Goal: Obtain resource: Download file/media

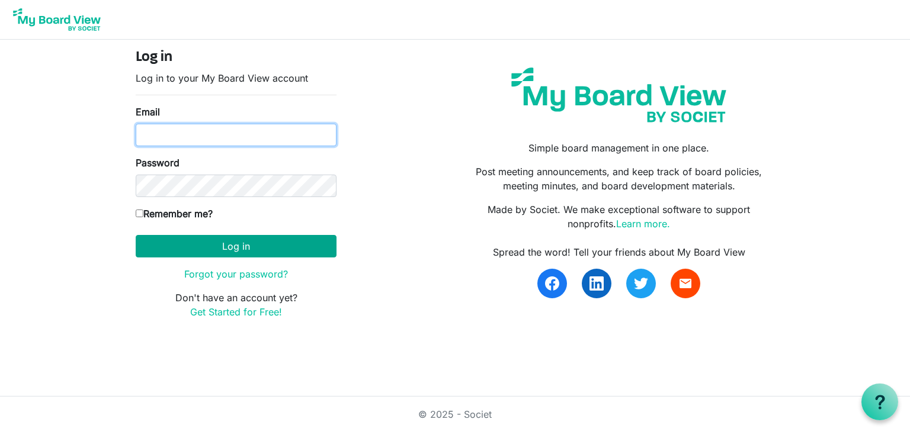
type input "[EMAIL_ADDRESS][DOMAIN_NAME]"
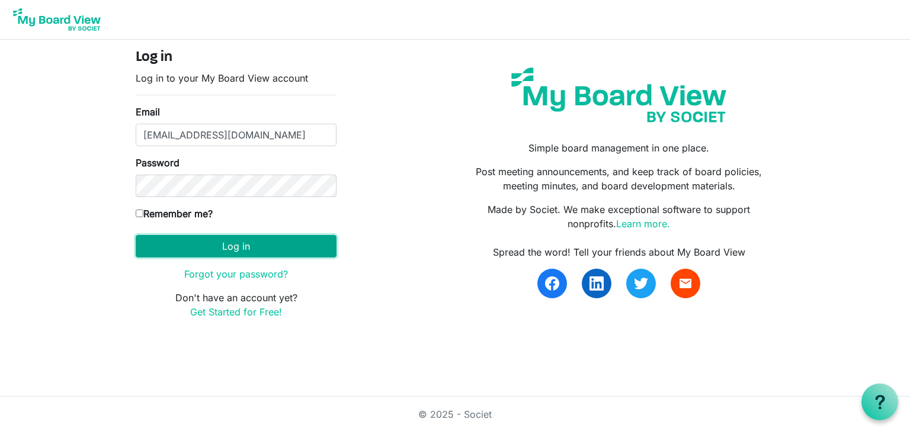
click at [177, 242] on button "Log in" at bounding box center [236, 246] width 201 height 23
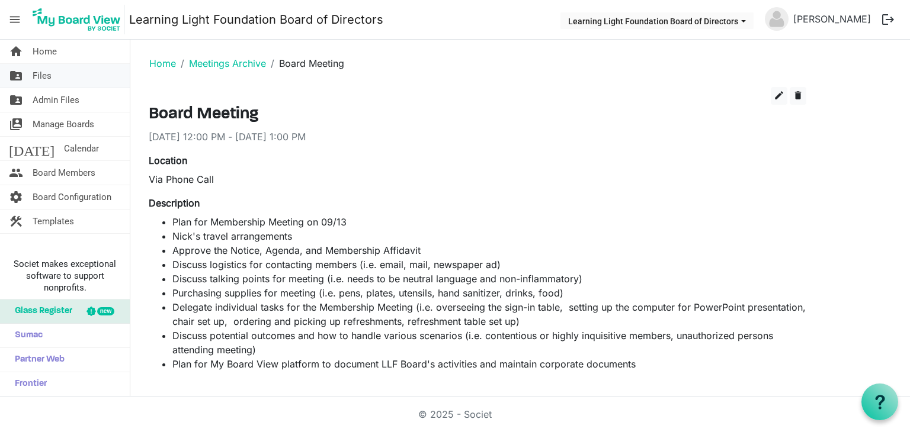
click at [34, 79] on span "Files" at bounding box center [42, 76] width 19 height 24
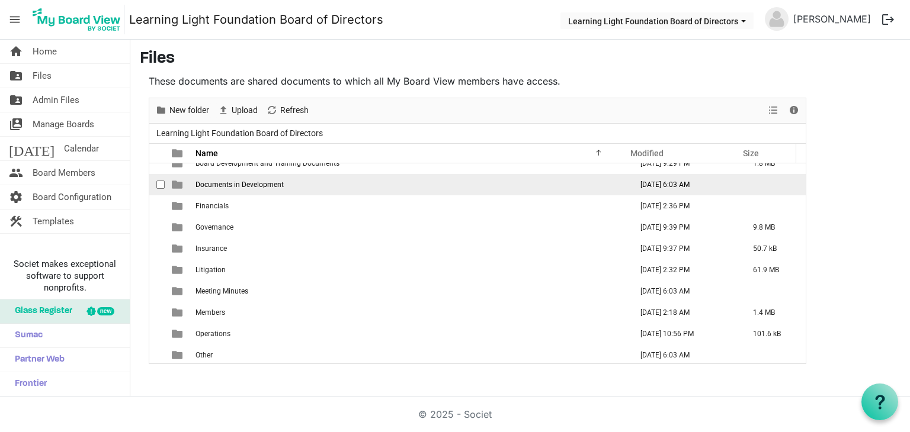
scroll to position [98, 0]
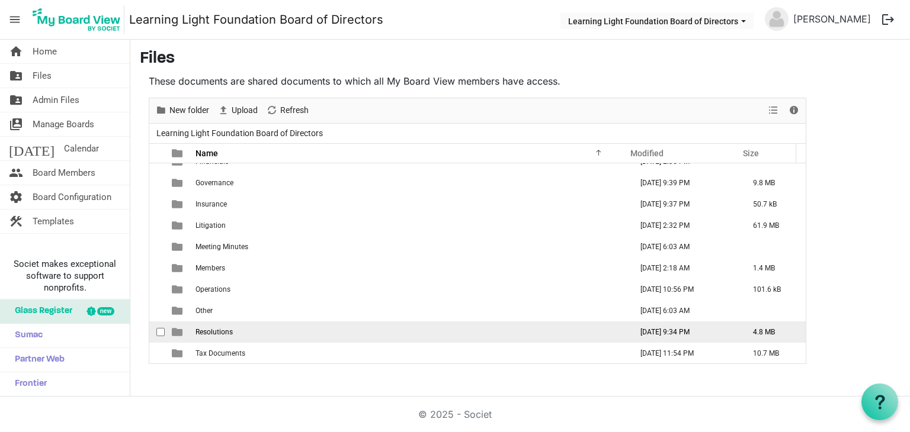
click at [313, 334] on td "Resolutions" at bounding box center [410, 332] width 436 height 21
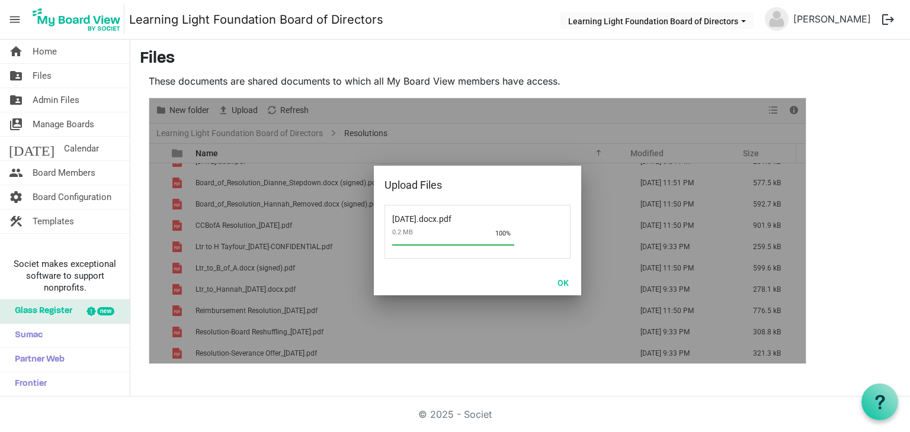
scroll to position [34, 0]
click at [565, 284] on button "OK" at bounding box center [563, 282] width 27 height 17
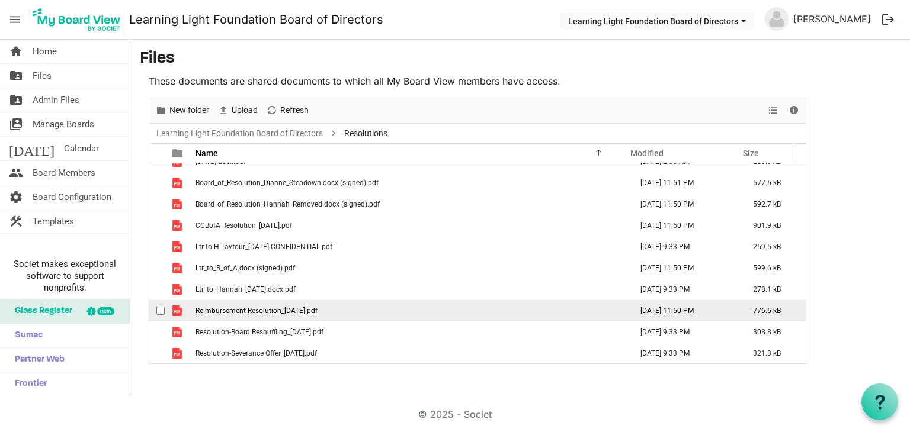
scroll to position [0, 0]
